Goal: Task Accomplishment & Management: Complete application form

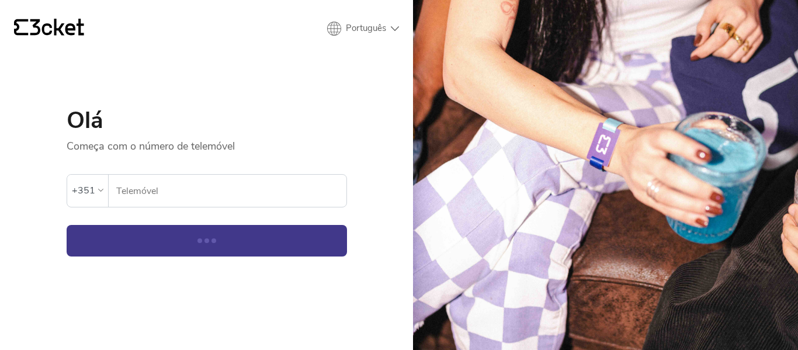
drag, startPoint x: 0, startPoint y: 0, endPoint x: 176, endPoint y: 163, distance: 240.2
click at [177, 184] on input "Telemóvel" at bounding box center [231, 191] width 231 height 32
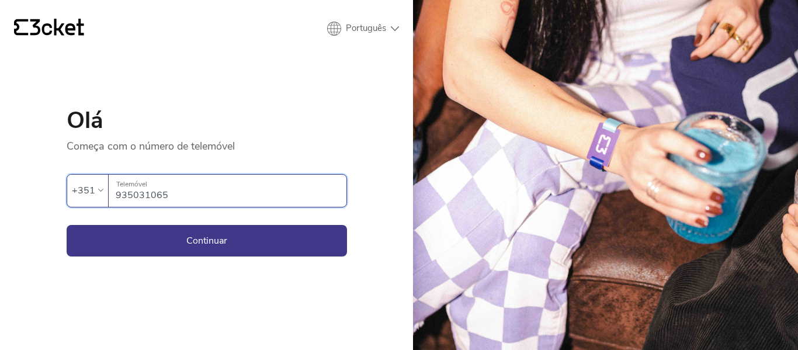
type input "935031065"
drag, startPoint x: 160, startPoint y: 267, endPoint x: 150, endPoint y: 261, distance: 12.3
click at [155, 263] on div "{' '} Português English Português Español Olá Começa com o número de telemóvel …" at bounding box center [206, 175] width 413 height 350
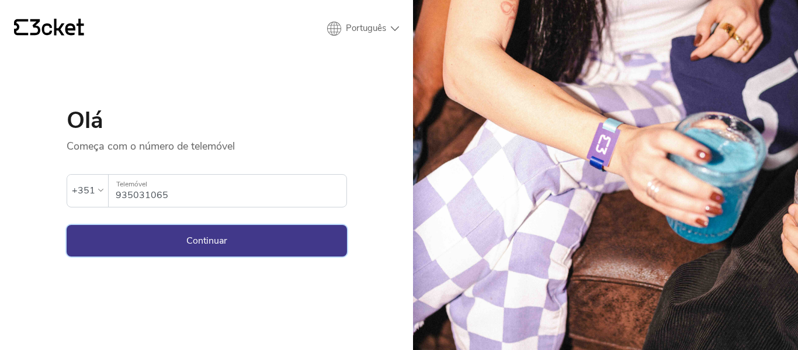
click at [138, 242] on button "Continuar" at bounding box center [207, 241] width 280 height 32
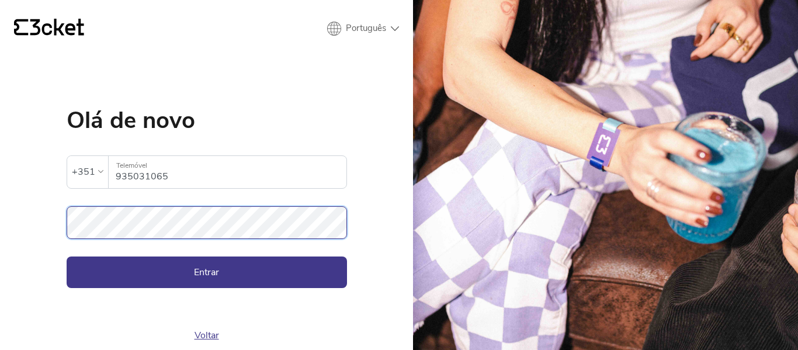
click at [67, 256] on button "Entrar" at bounding box center [207, 272] width 280 height 32
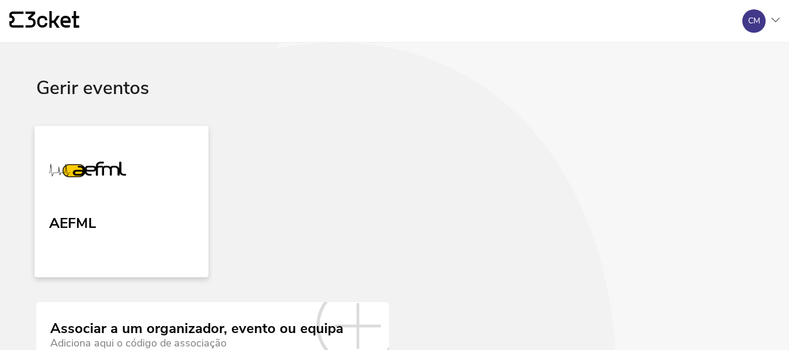
click at [106, 214] on link "AEFML" at bounding box center [121, 201] width 174 height 151
